Goal: Find specific page/section: Find specific page/section

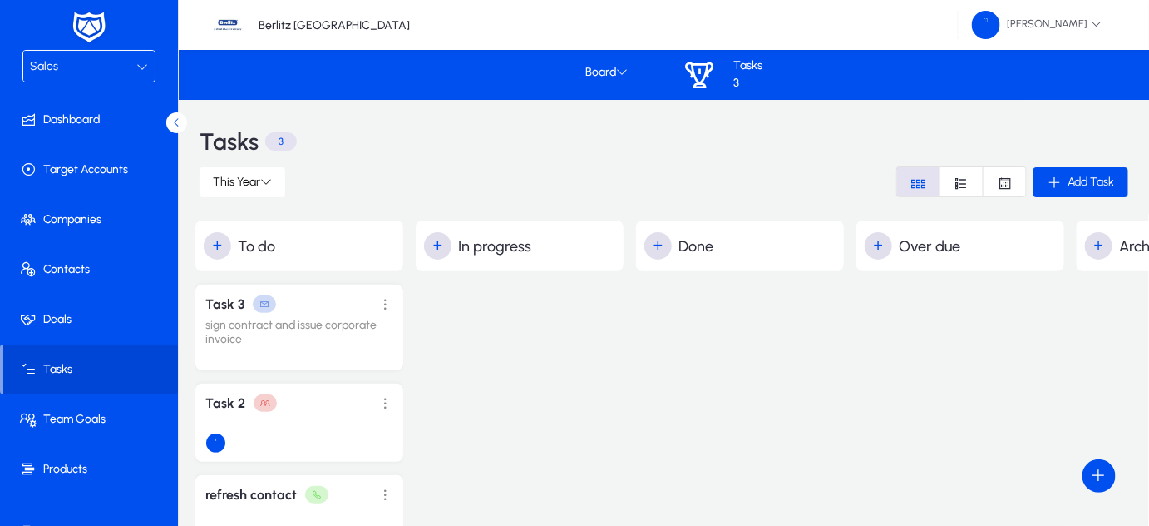
click at [108, 66] on div "Sales" at bounding box center [83, 67] width 106 height 22
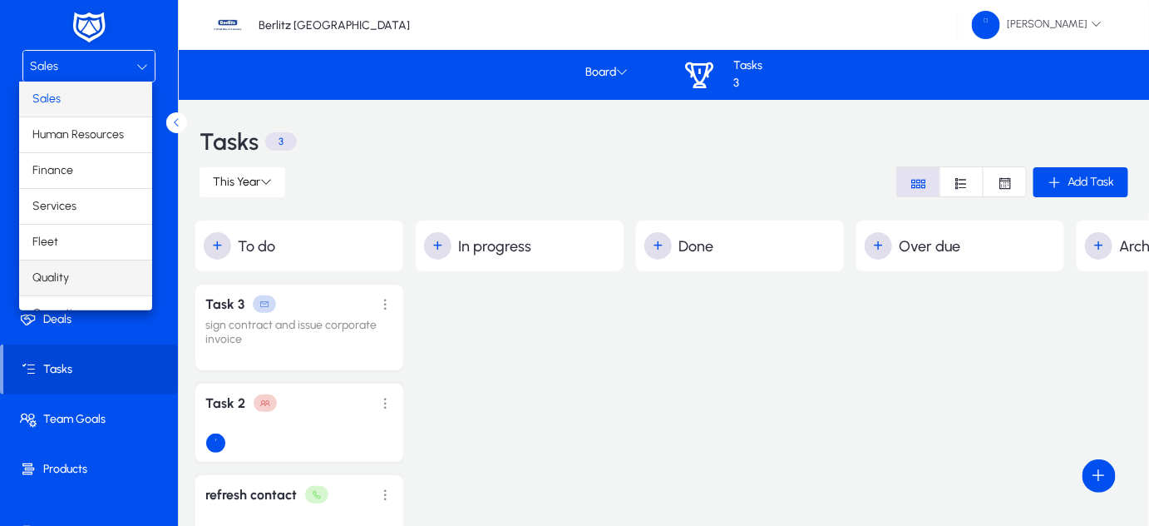
scroll to position [53, 0]
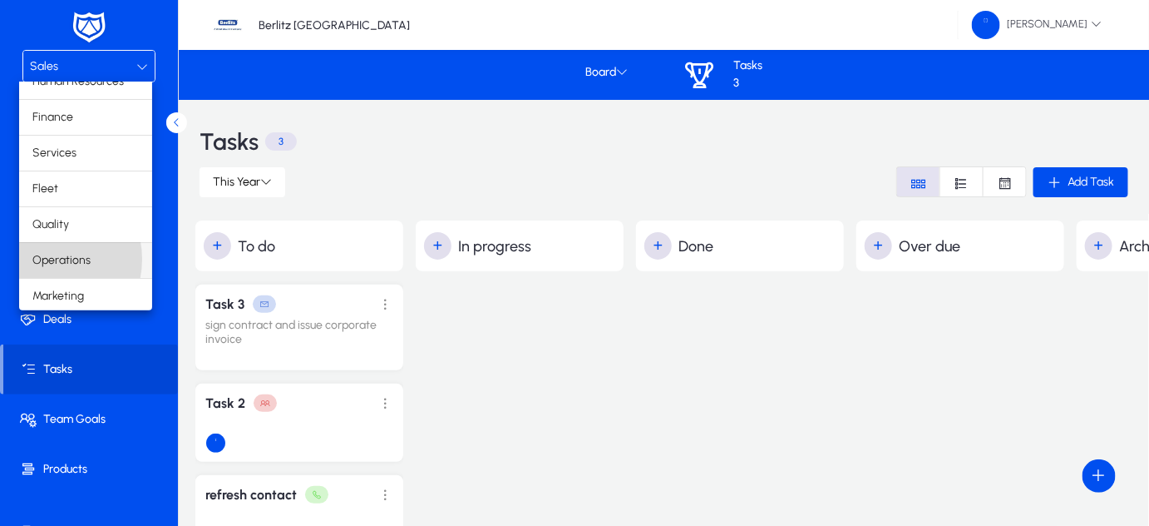
click at [45, 257] on span "Operations" at bounding box center [61, 260] width 58 height 20
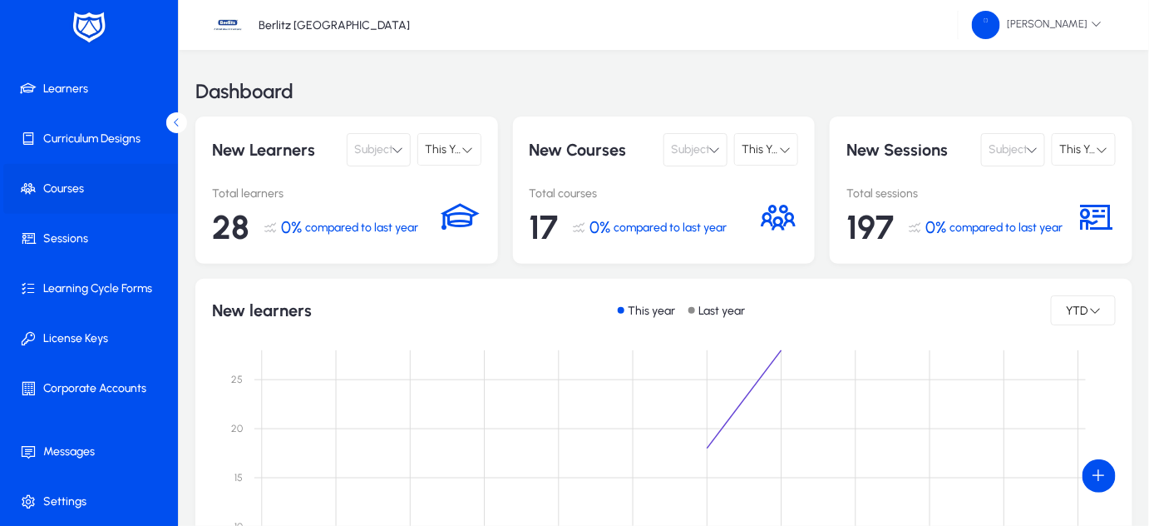
scroll to position [131, 0]
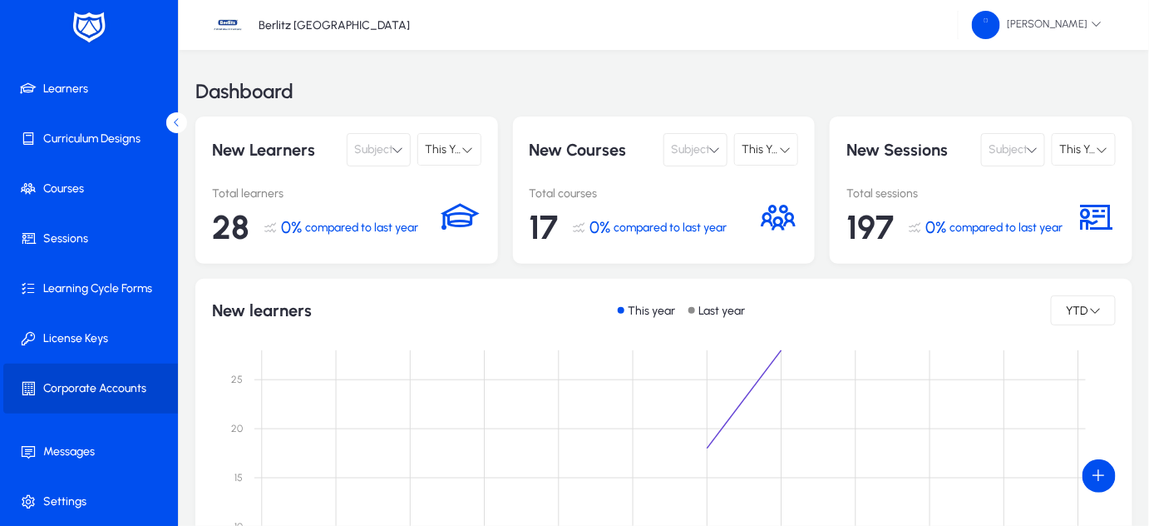
click at [96, 381] on span "Corporate Accounts" at bounding box center [92, 388] width 178 height 17
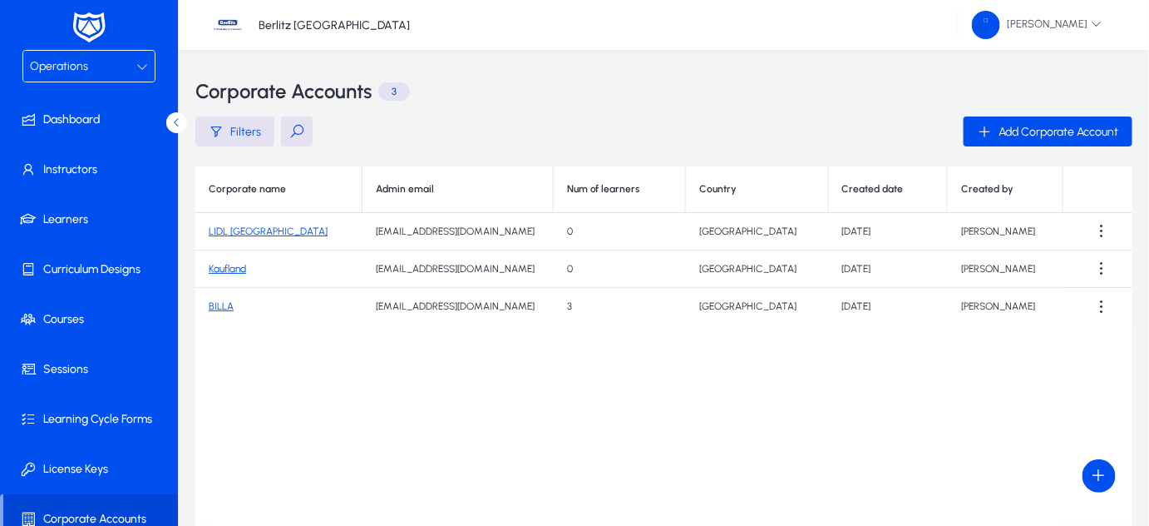
click at [67, 52] on div "Operations" at bounding box center [88, 66] width 131 height 31
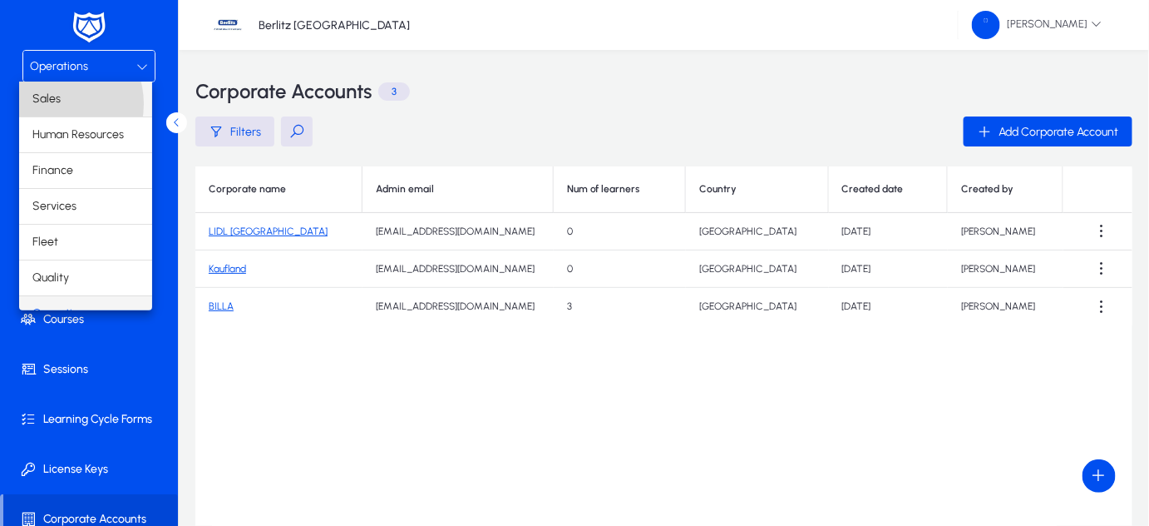
click at [51, 104] on span "Sales" at bounding box center [46, 99] width 28 height 20
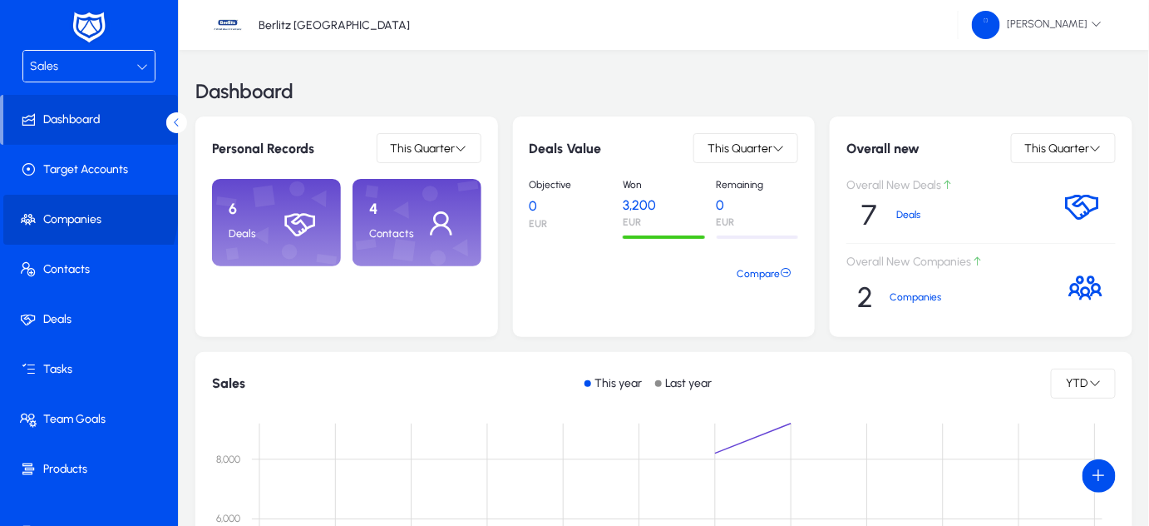
click at [59, 211] on span "Companies" at bounding box center [92, 219] width 178 height 17
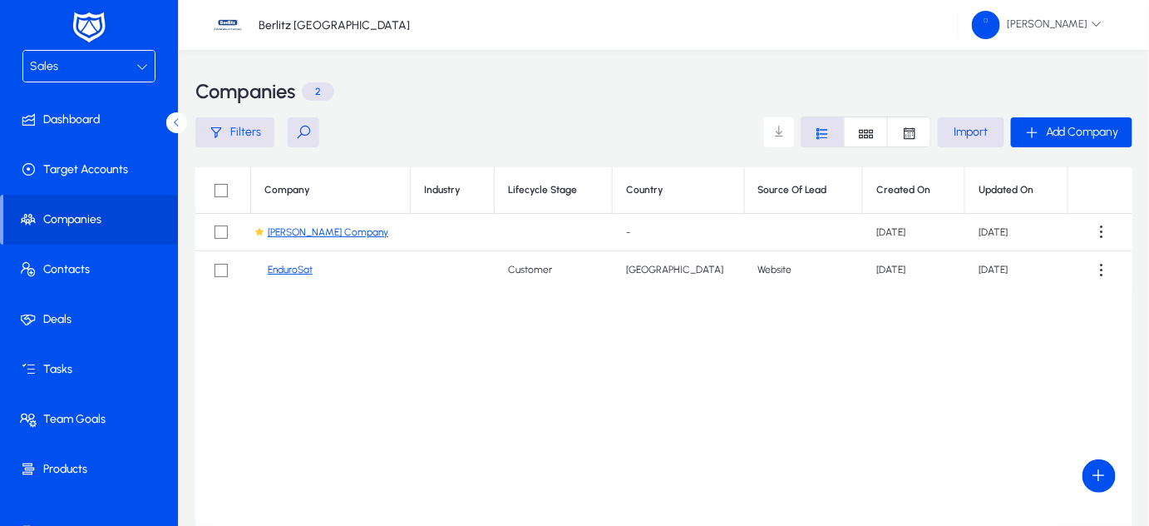
click at [301, 227] on link "[PERSON_NAME] Company" at bounding box center [328, 232] width 121 height 12
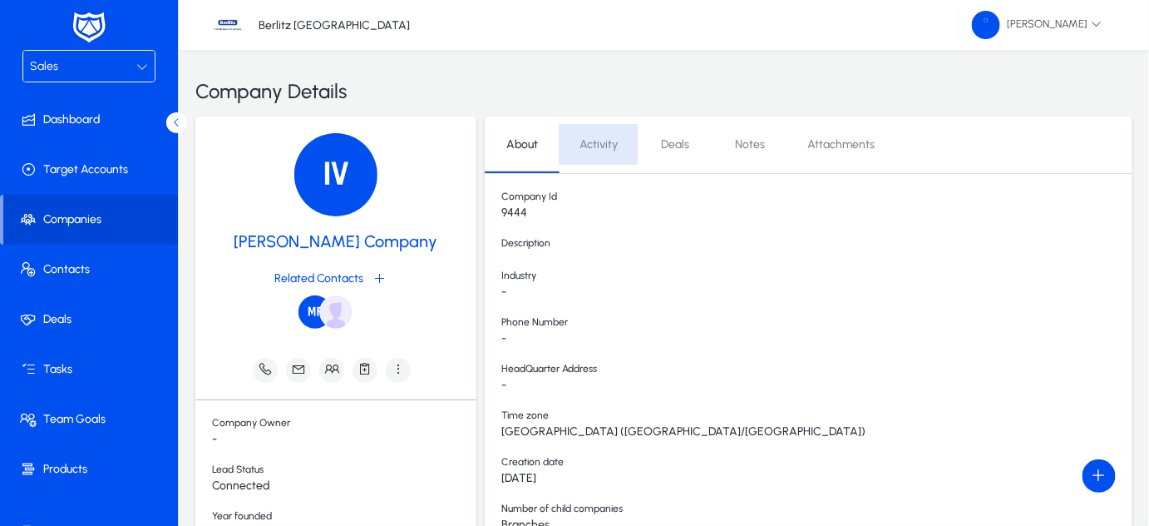
click at [594, 156] on span "Activity" at bounding box center [599, 145] width 38 height 40
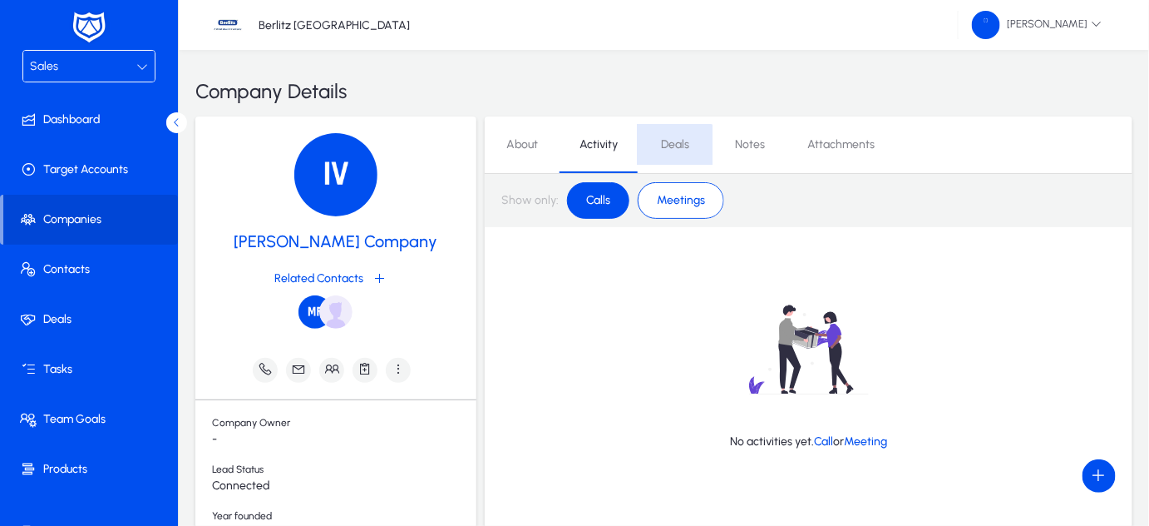
click at [669, 149] on span "Deals" at bounding box center [675, 145] width 28 height 12
